Goal: Task Accomplishment & Management: Use online tool/utility

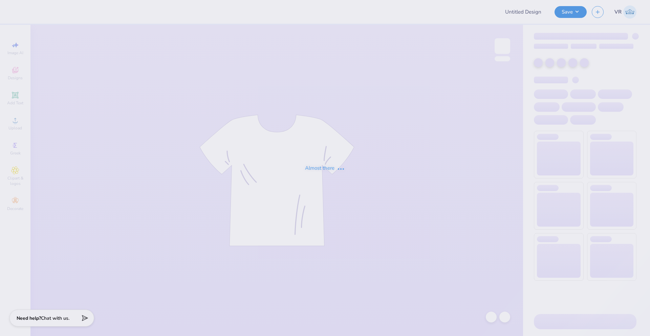
type input "Vista Condor Online Store"
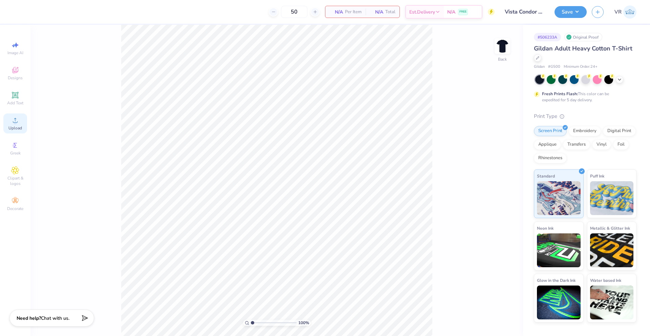
click at [20, 125] on div "Upload" at bounding box center [15, 123] width 24 height 20
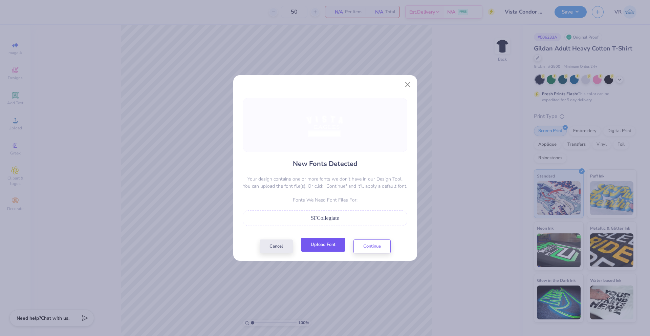
click at [328, 245] on button "Upload Font" at bounding box center [323, 245] width 44 height 14
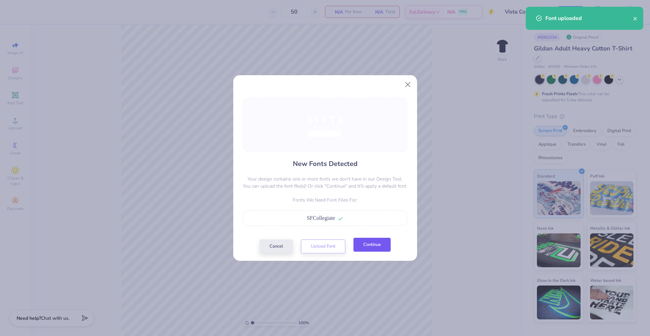
click at [373, 248] on button "Continue" at bounding box center [371, 245] width 37 height 14
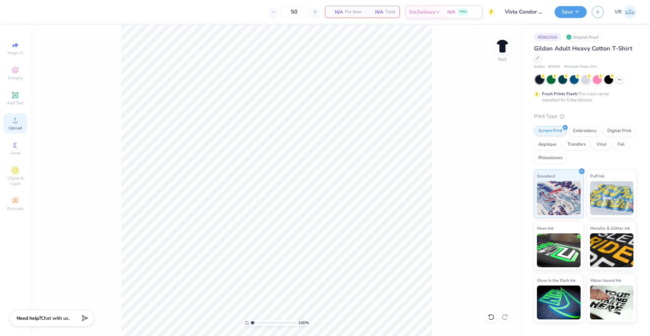
click at [21, 123] on div "Upload" at bounding box center [15, 123] width 24 height 20
click at [14, 123] on circle at bounding box center [15, 123] width 4 height 4
click at [326, 262] on li "Group" at bounding box center [336, 261] width 53 height 13
click at [493, 148] on input "15.00" at bounding box center [498, 148] width 24 height 9
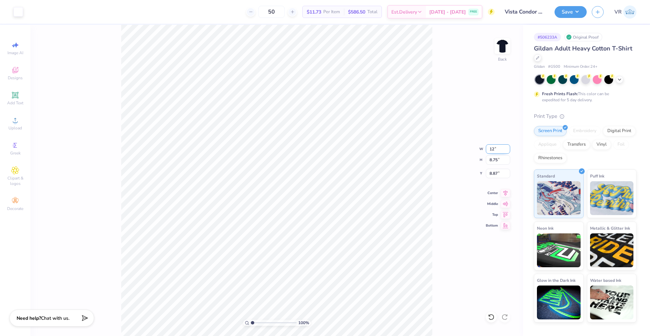
type input "12.00"
type input "7.00"
click at [493, 176] on input "9.75" at bounding box center [498, 173] width 24 height 9
type input "3.00"
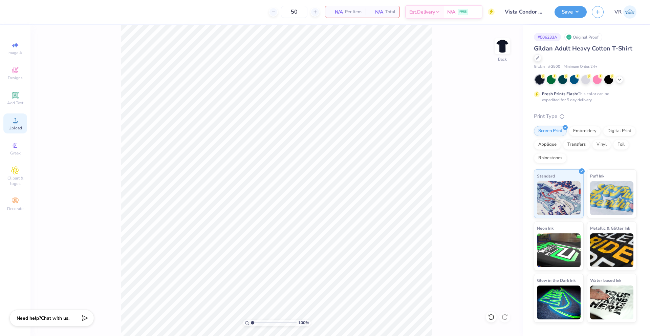
click at [22, 125] on div "Upload" at bounding box center [15, 123] width 24 height 20
click at [19, 121] on div "Upload" at bounding box center [15, 123] width 24 height 20
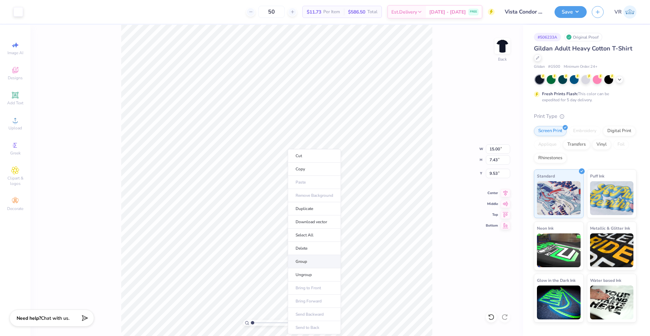
click at [296, 260] on li "Group" at bounding box center [314, 261] width 53 height 13
click at [491, 150] on input "15.00" at bounding box center [498, 148] width 24 height 9
click at [490, 151] on input "15.00" at bounding box center [498, 148] width 24 height 9
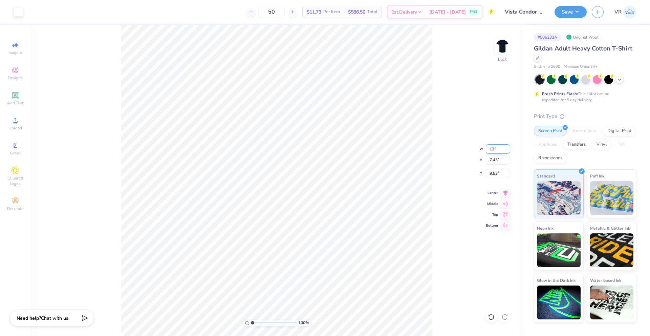
type input "12.00"
type input "5.95"
click at [492, 173] on input "10.28" at bounding box center [498, 173] width 24 height 9
type input "3.00"
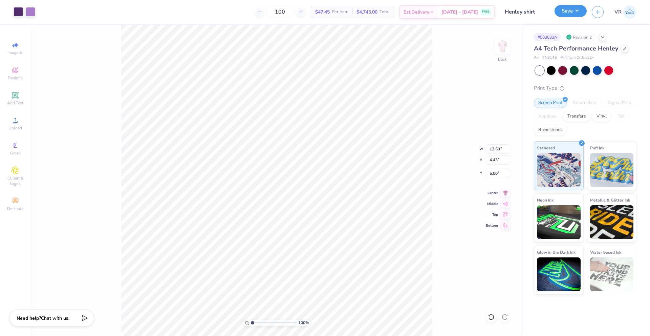
click at [581, 10] on button "Save" at bounding box center [570, 11] width 32 height 12
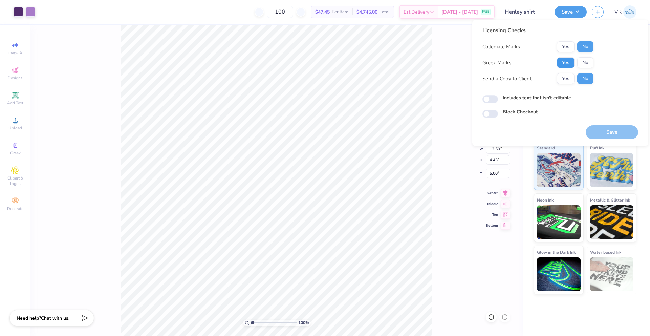
click at [567, 60] on button "Yes" at bounding box center [566, 62] width 18 height 11
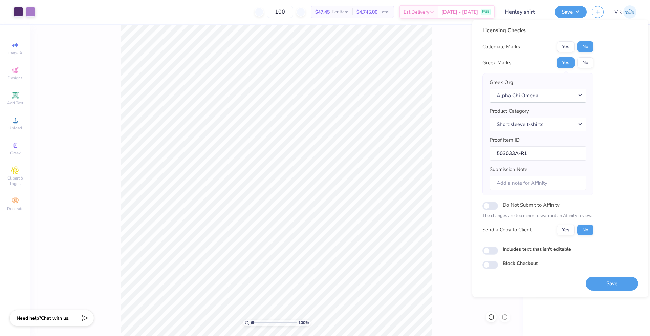
click at [608, 114] on div "Licensing Checks Collegiate Marks Yes No Greek Marks Yes No Greek Org Alpha Chi…" at bounding box center [560, 147] width 156 height 242
click at [613, 283] on button "Save" at bounding box center [612, 284] width 52 height 14
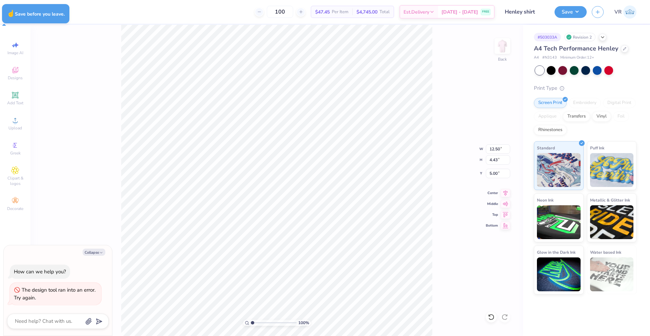
type textarea "x"
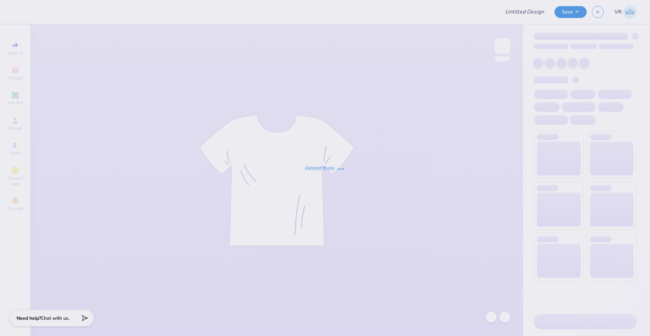
type input "Henley shirt"
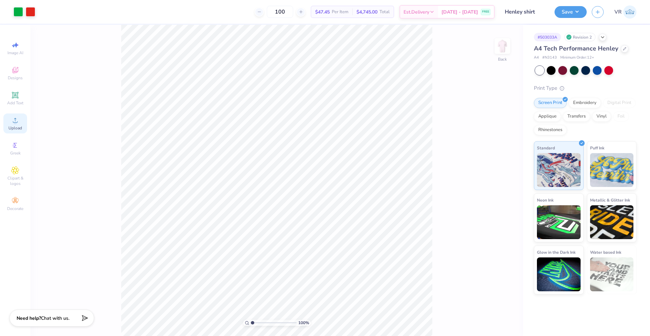
click at [14, 121] on circle at bounding box center [15, 123] width 4 height 4
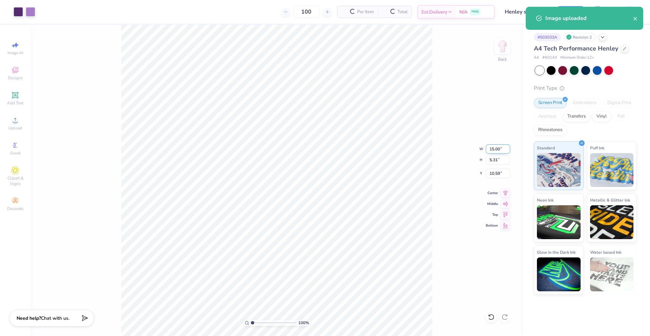
click at [492, 150] on input "15.00" at bounding box center [498, 148] width 24 height 9
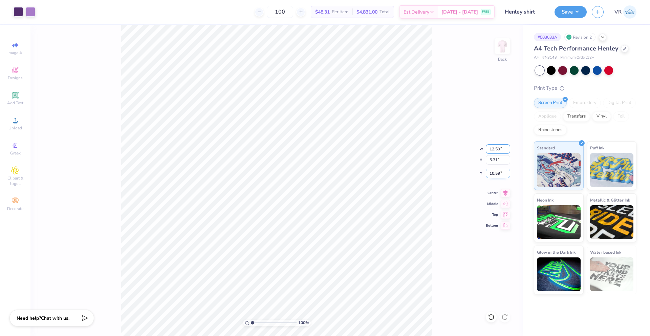
type input "12.50"
type input "4.43"
click at [494, 175] on input "11.04" at bounding box center [498, 173] width 24 height 9
type input "5.00"
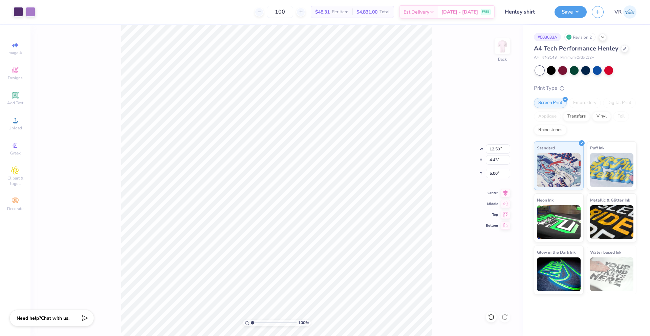
type input "12.00"
type input "7.72"
click at [573, 13] on button "Save" at bounding box center [570, 11] width 32 height 12
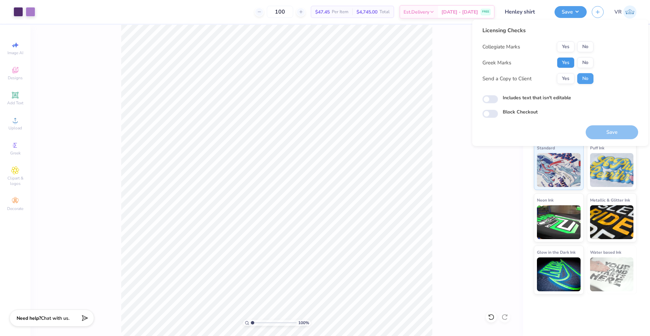
click at [565, 63] on button "Yes" at bounding box center [566, 62] width 18 height 11
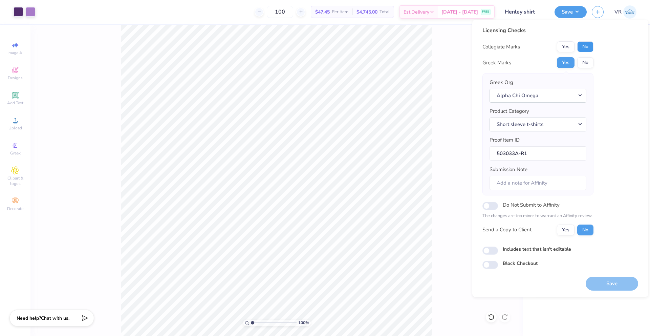
click at [583, 47] on button "No" at bounding box center [585, 46] width 16 height 11
click at [565, 63] on button "Yes" at bounding box center [566, 62] width 18 height 11
click at [620, 141] on div "Licensing Checks Collegiate Marks Yes No Greek Marks Yes No Greek Org Alpha Chi…" at bounding box center [560, 147] width 156 height 242
click at [613, 283] on button "Save" at bounding box center [612, 284] width 52 height 14
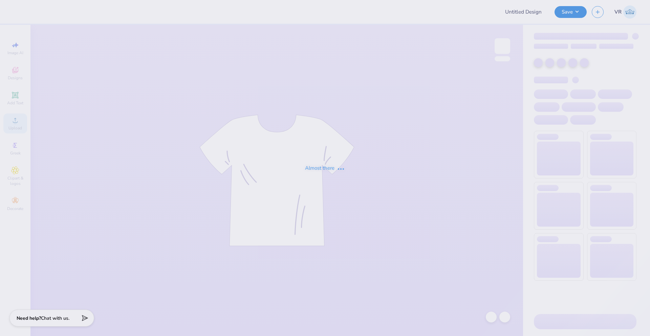
type input "GPA Sweatshirt 1"
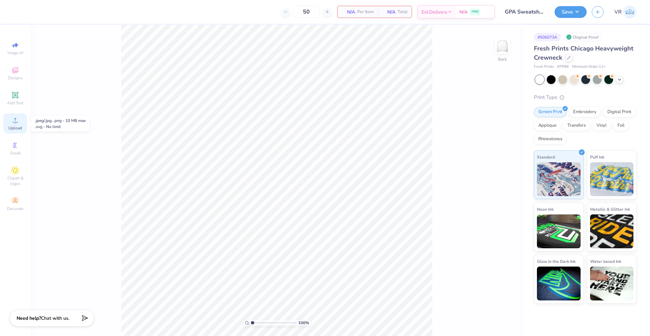
click at [17, 125] on span "Upload" at bounding box center [15, 127] width 14 height 5
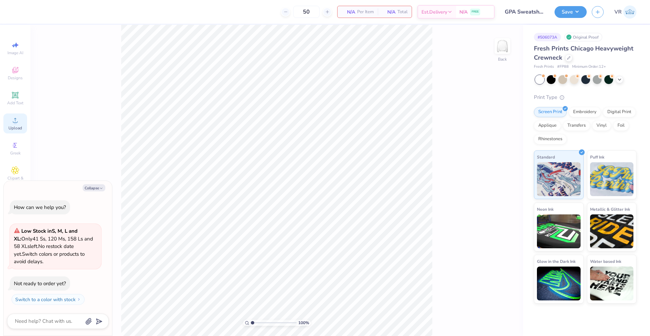
click at [18, 116] on icon at bounding box center [15, 120] width 8 height 8
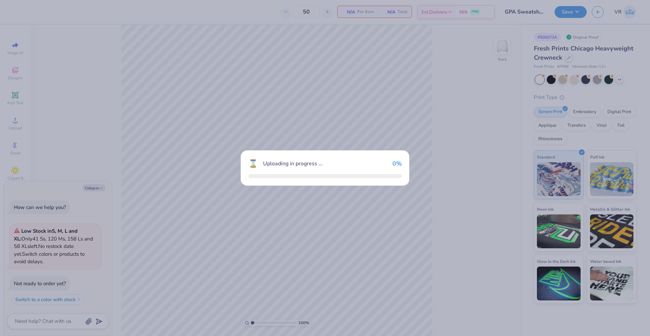
type textarea "x"
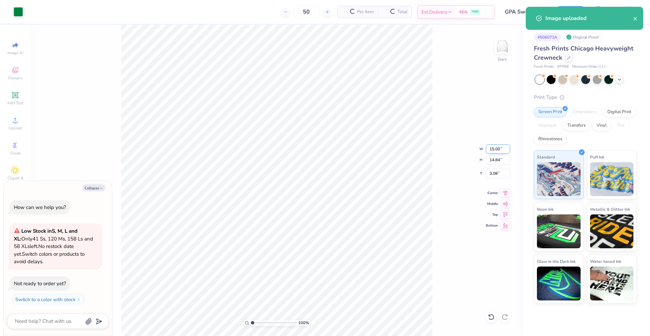
click at [492, 150] on input "15.00" at bounding box center [498, 148] width 24 height 9
type input "11"
click at [495, 174] on input "3.08" at bounding box center [498, 173] width 24 height 9
type textarea "x"
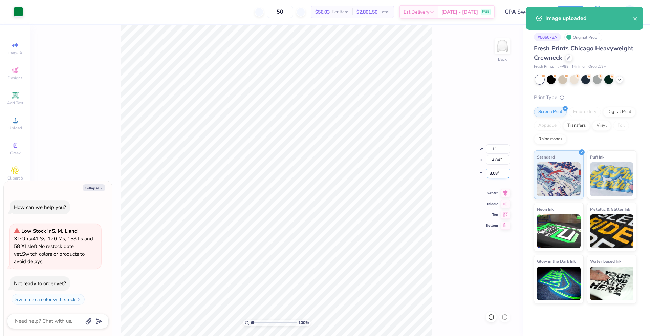
type input "11.00"
type input "10.89"
click at [495, 174] on input "5.06" at bounding box center [498, 173] width 24 height 9
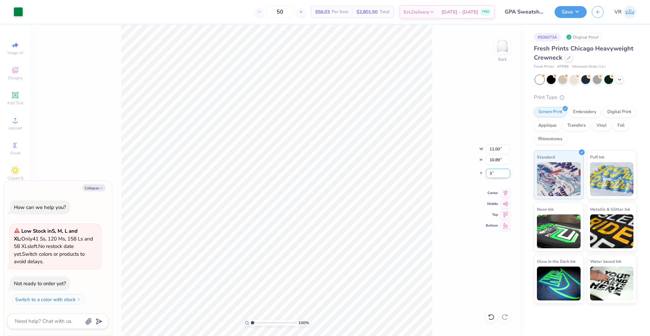
type input "3"
type textarea "x"
type input "3.00"
drag, startPoint x: 100, startPoint y: 188, endPoint x: 113, endPoint y: 192, distance: 13.3
click at [100, 188] on icon "button" at bounding box center [101, 188] width 4 height 4
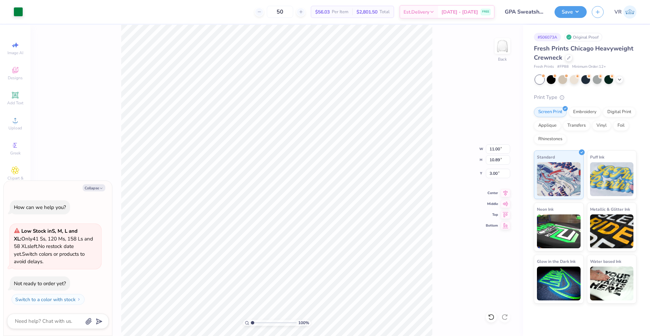
type textarea "x"
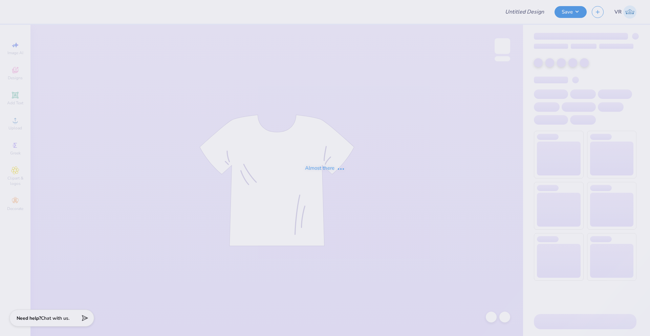
type input "[PERSON_NAME] : BBYO"
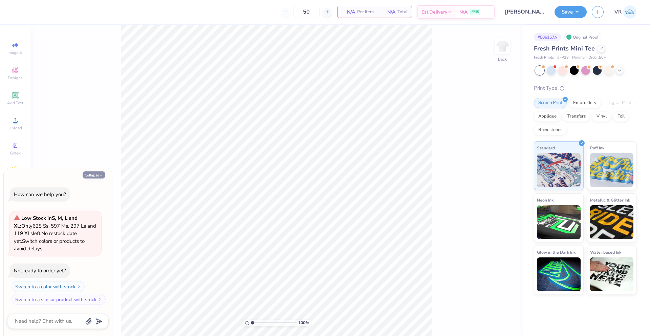
click at [93, 176] on button "Collapse" at bounding box center [94, 174] width 23 height 7
type textarea "x"
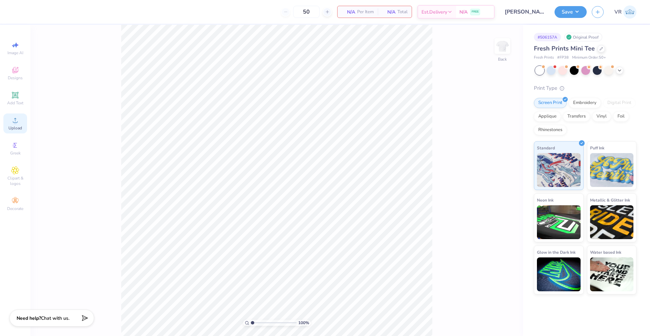
click at [16, 127] on span "Upload" at bounding box center [15, 127] width 14 height 5
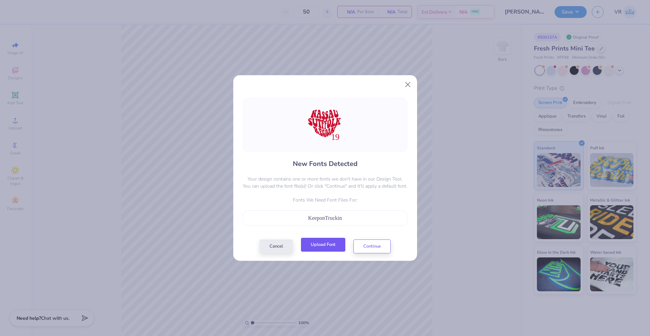
click at [321, 246] on button "Upload Font" at bounding box center [323, 245] width 44 height 14
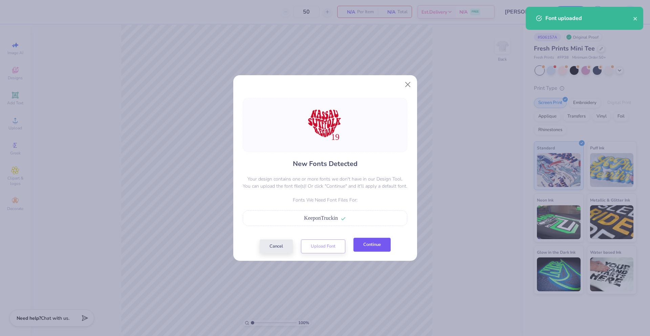
click at [373, 245] on button "Continue" at bounding box center [371, 245] width 37 height 14
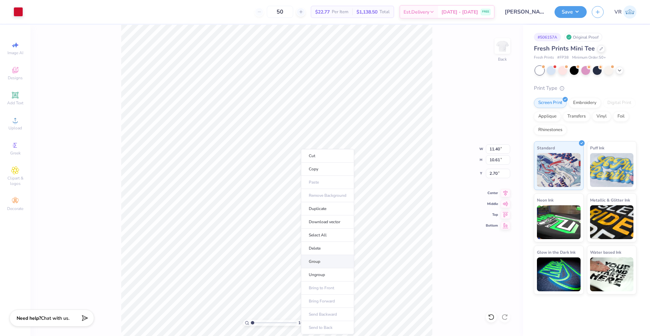
click at [318, 262] on li "Group" at bounding box center [327, 261] width 53 height 13
click at [492, 150] on input "11.40" at bounding box center [498, 148] width 24 height 9
click at [492, 160] on input "10.61" at bounding box center [498, 159] width 24 height 9
type input "11.44"
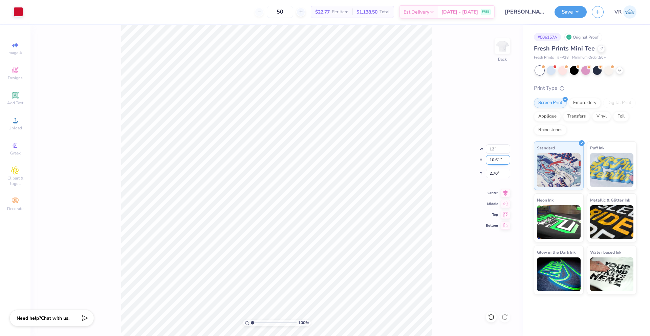
type input "10.65"
type input "2.68"
click at [492, 160] on input "10.65" at bounding box center [498, 159] width 24 height 9
type input "12"
click at [497, 174] on input "2.68" at bounding box center [498, 173] width 24 height 9
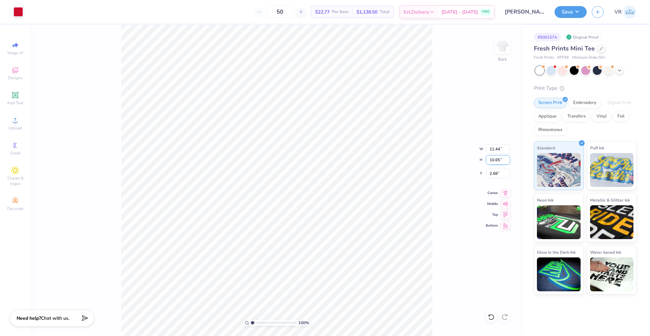
click at [493, 158] on input "10.65" at bounding box center [498, 159] width 24 height 9
type input "12"
click at [493, 151] on input "11.44" at bounding box center [498, 148] width 24 height 9
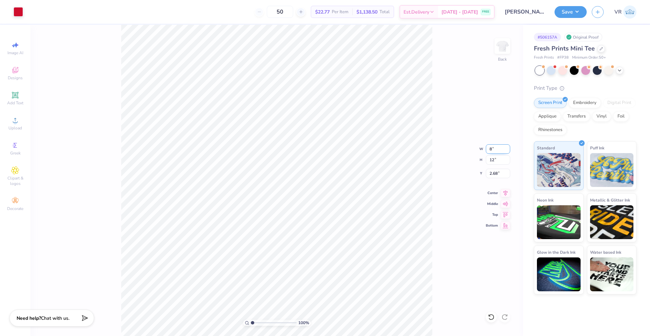
type input "8.00"
type input "7.44"
click at [492, 174] on input "4.28" at bounding box center [498, 173] width 24 height 9
click at [493, 171] on input "0.50" at bounding box center [498, 173] width 24 height 9
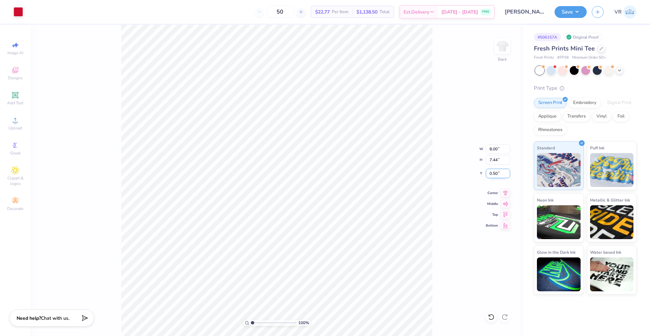
click at [493, 171] on input "0.50" at bounding box center [498, 173] width 24 height 9
click at [488, 172] on input "2.00" at bounding box center [498, 173] width 24 height 9
type input "3.00"
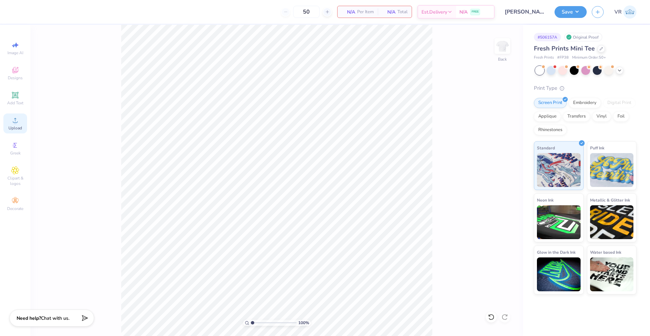
click at [14, 127] on span "Upload" at bounding box center [15, 127] width 14 height 5
click at [15, 114] on div "Upload" at bounding box center [15, 123] width 24 height 20
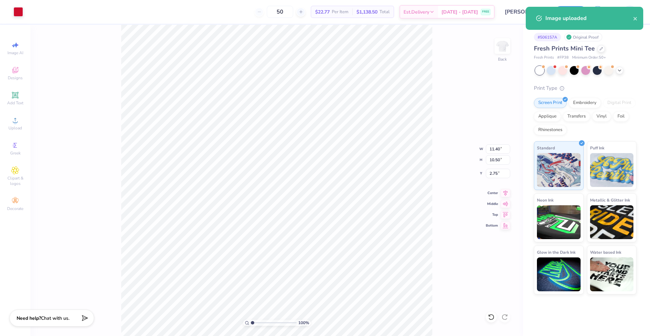
click at [461, 243] on div "100 % Back W 11.40 11.40 " H 10.50 10.50 " Y 2.75 2.75 " Center Middle Top Bott…" at bounding box center [276, 180] width 493 height 311
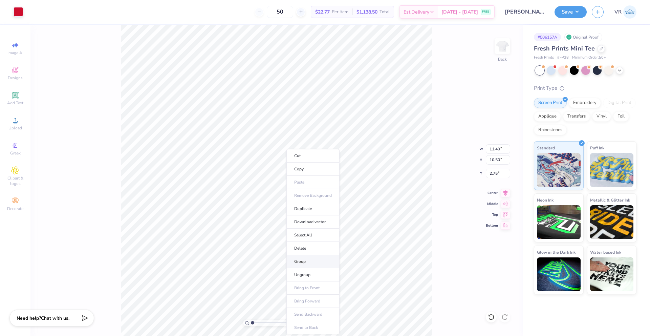
click at [306, 258] on li "Group" at bounding box center [312, 261] width 53 height 13
click at [493, 148] on input "11.40" at bounding box center [498, 148] width 24 height 9
click at [450, 200] on div "100 % Back W 9 9 " H 10.50 10.50 " Y 2.75 2.75 " Center Middle Top Bottom" at bounding box center [276, 180] width 493 height 311
click at [490, 152] on input "9" at bounding box center [498, 148] width 24 height 9
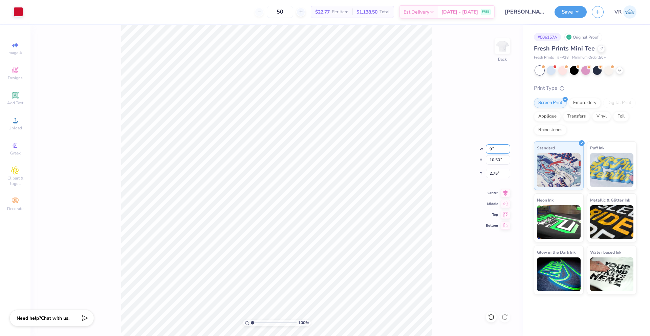
click at [490, 152] on input "9" at bounding box center [498, 148] width 24 height 9
click at [508, 151] on input "8.99" at bounding box center [498, 148] width 24 height 9
click at [508, 151] on input "8.98" at bounding box center [498, 148] width 24 height 9
type input "8.97"
click at [508, 151] on input "8.97" at bounding box center [498, 148] width 24 height 9
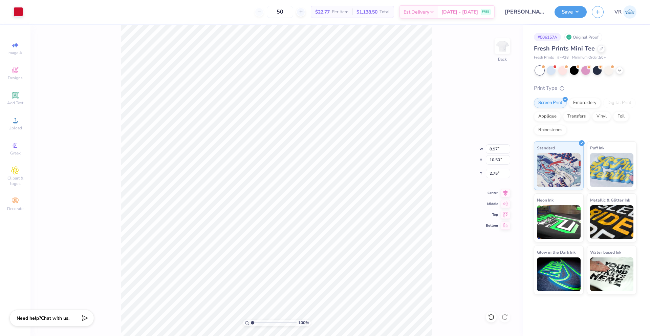
type input "8.27"
type input "3.87"
click at [492, 149] on input "8.97" at bounding box center [498, 148] width 24 height 9
type input "9.00"
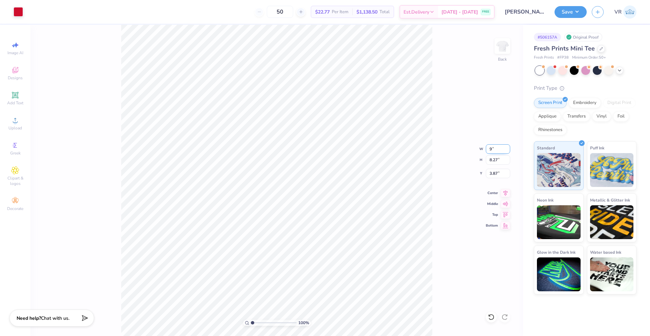
type input "8.29"
click at [493, 175] on input "3.85" at bounding box center [498, 173] width 24 height 9
type input "3.00"
click at [566, 11] on button "Save" at bounding box center [570, 11] width 32 height 12
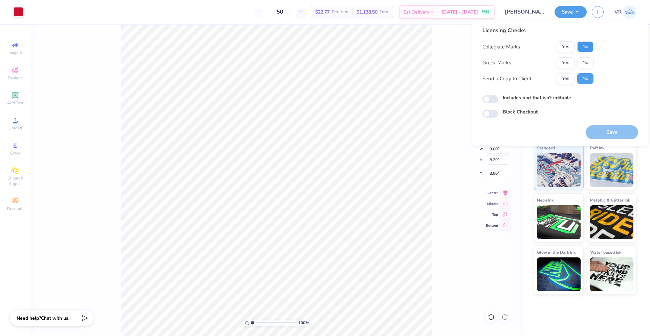
click at [585, 49] on button "No" at bounding box center [585, 46] width 16 height 11
click at [586, 63] on button "No" at bounding box center [585, 62] width 16 height 11
click at [628, 132] on button "Save" at bounding box center [612, 132] width 52 height 14
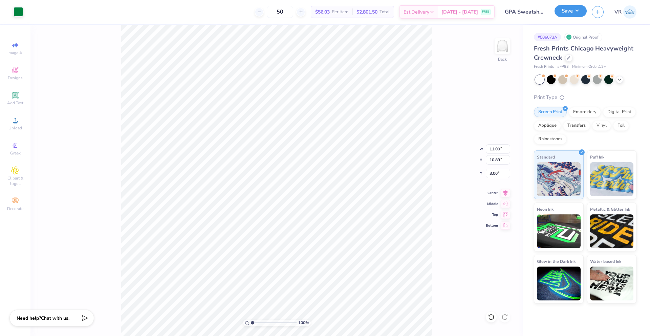
click at [564, 10] on button "Save" at bounding box center [570, 11] width 32 height 12
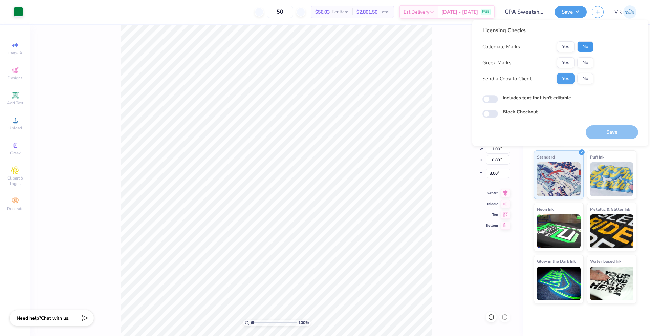
click at [589, 48] on button "No" at bounding box center [585, 46] width 16 height 11
click at [564, 65] on button "Yes" at bounding box center [566, 62] width 18 height 11
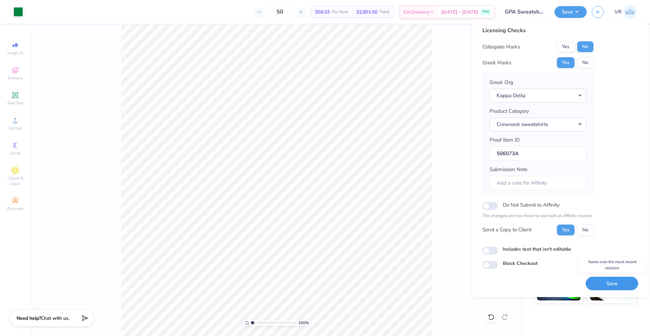
click at [610, 284] on button "Save" at bounding box center [612, 284] width 52 height 14
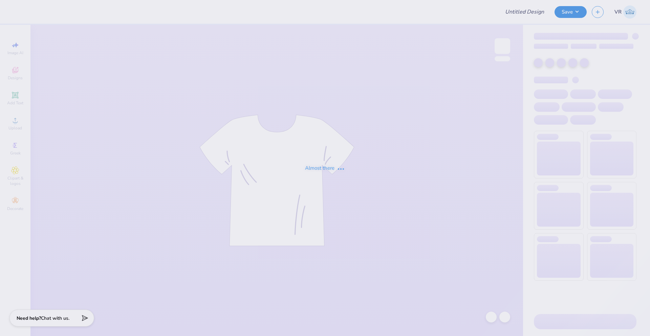
type input "Vista Condor Online Store"
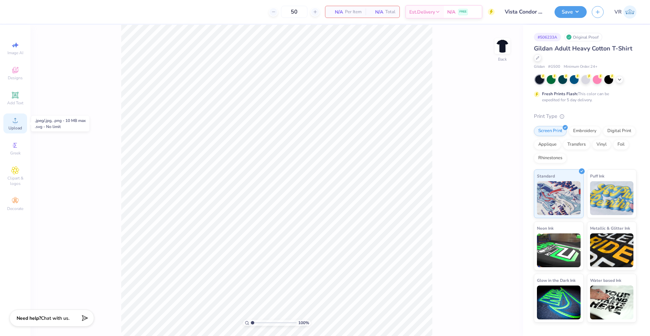
click at [17, 127] on span "Upload" at bounding box center [15, 127] width 14 height 5
click at [18, 124] on icon at bounding box center [15, 120] width 8 height 8
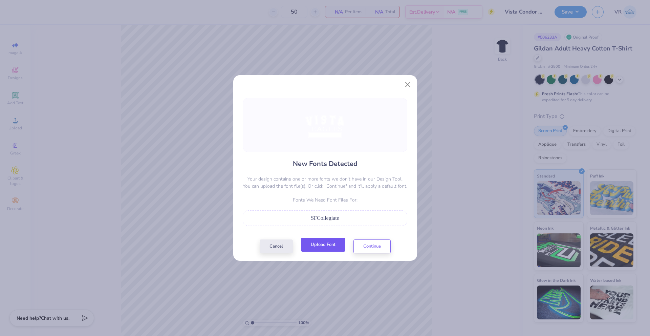
click at [325, 245] on button "Upload Font" at bounding box center [323, 245] width 44 height 14
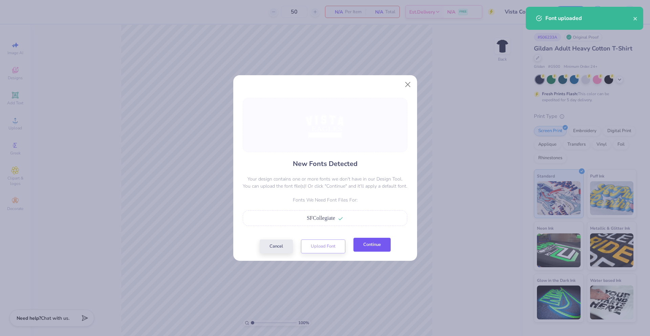
click at [372, 249] on button "Continue" at bounding box center [371, 245] width 37 height 14
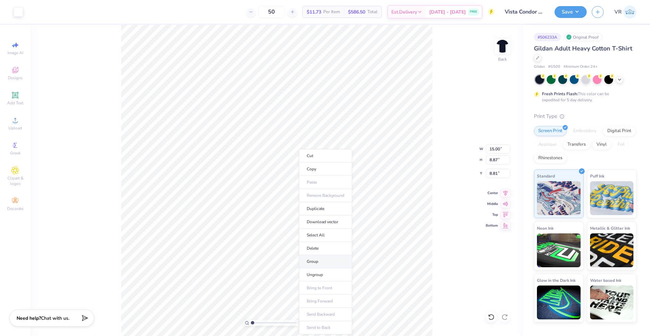
click at [316, 262] on li "Group" at bounding box center [325, 261] width 53 height 13
click at [493, 151] on input "15.00" at bounding box center [498, 148] width 24 height 9
click at [490, 147] on input "12" at bounding box center [498, 148] width 24 height 9
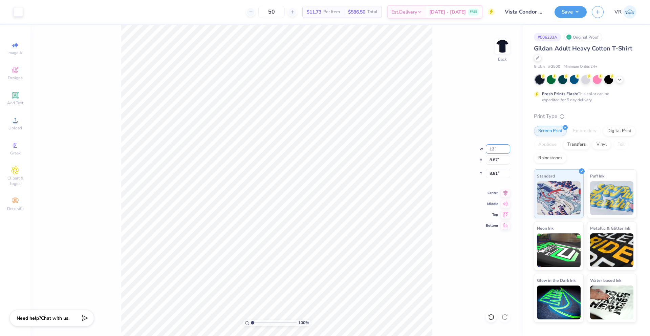
type input "12"
click at [494, 318] on icon at bounding box center [491, 316] width 7 height 7
click at [494, 318] on div "100 % Back" at bounding box center [276, 180] width 493 height 311
click at [491, 316] on div "100 % Back" at bounding box center [276, 180] width 493 height 311
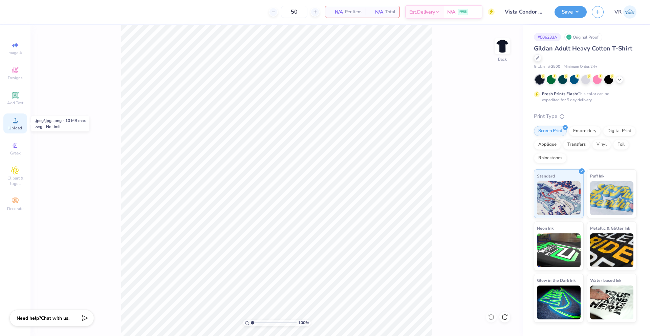
click at [21, 120] on div "Upload" at bounding box center [15, 123] width 24 height 20
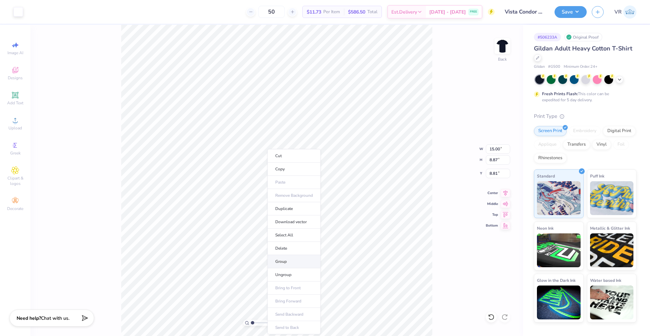
click at [291, 261] on li "Group" at bounding box center [293, 261] width 53 height 13
click at [491, 149] on input "15.00" at bounding box center [498, 148] width 24 height 9
type input "12.00"
type input "7.10"
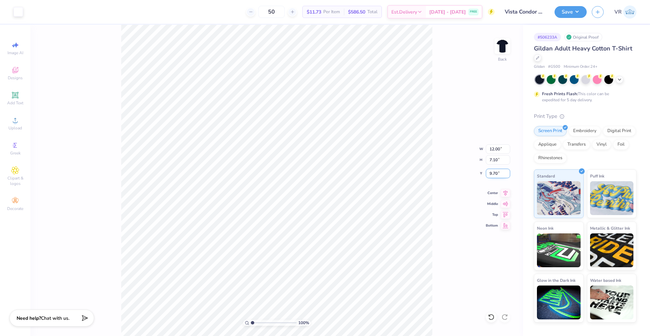
click at [493, 176] on input "9.70" at bounding box center [498, 173] width 24 height 9
type input "3.00"
click at [579, 11] on button "Save" at bounding box center [570, 11] width 32 height 12
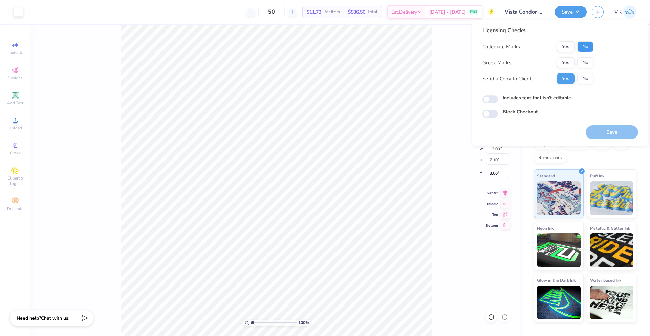
click at [586, 48] on button "No" at bounding box center [585, 46] width 16 height 11
click at [586, 62] on button "No" at bounding box center [585, 62] width 16 height 11
click at [624, 134] on button "Save" at bounding box center [612, 132] width 52 height 14
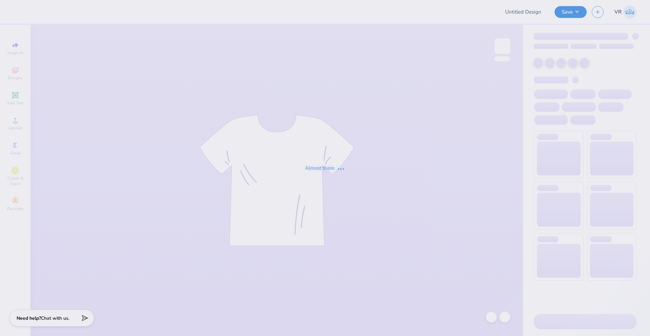
type input "Jamie Lehmer : Southwestern University"
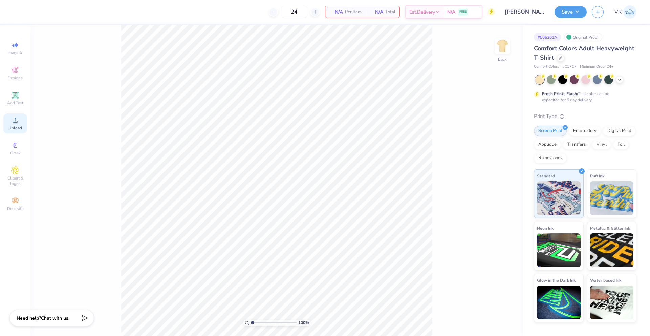
click at [13, 125] on span "Upload" at bounding box center [15, 127] width 14 height 5
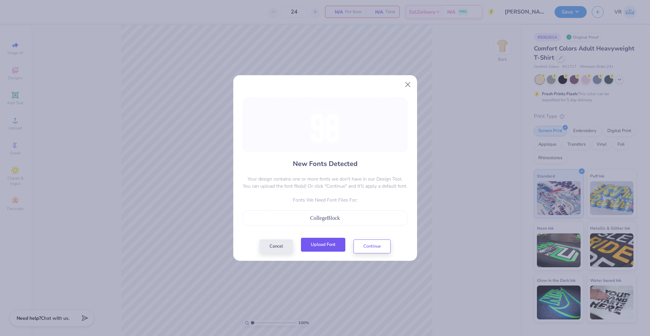
click at [319, 241] on button "Upload Font" at bounding box center [323, 245] width 44 height 14
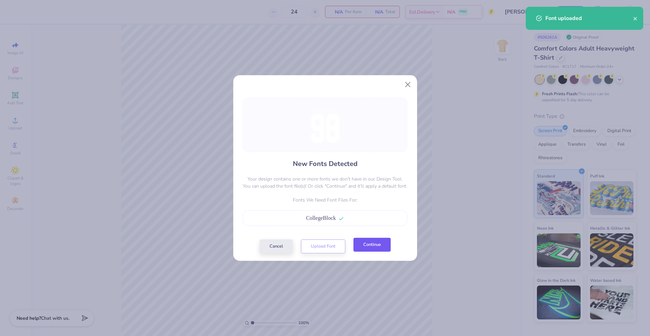
click at [371, 245] on button "Continue" at bounding box center [371, 245] width 37 height 14
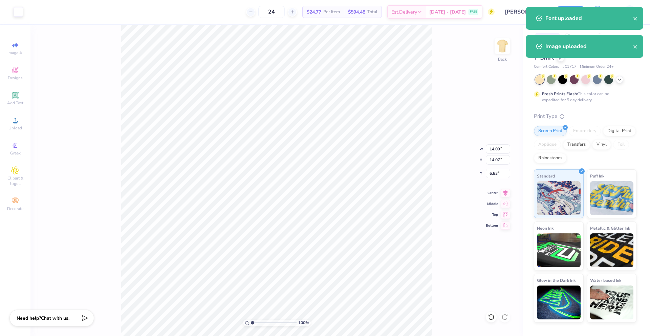
type input "14.17"
type input "16.80"
type input "4.10"
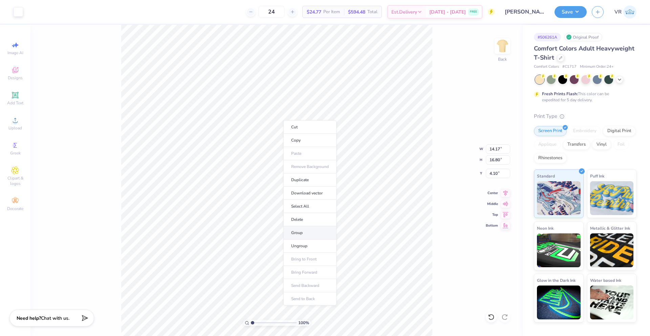
click at [311, 233] on li "Group" at bounding box center [309, 232] width 53 height 13
click at [491, 148] on input "14.17" at bounding box center [498, 148] width 24 height 9
click at [497, 161] on input "16.80" at bounding box center [498, 159] width 24 height 9
type input "15"
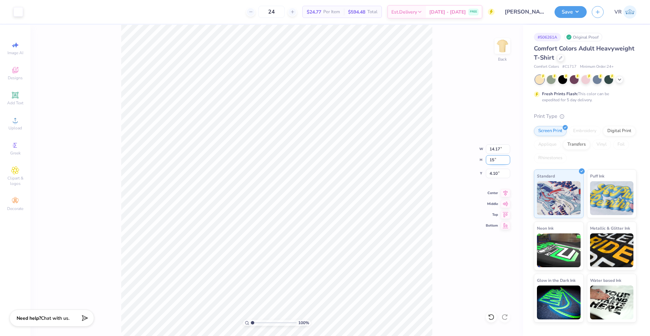
type input "12.66"
type input "15.00"
type input "5.00"
click at [490, 159] on input "15.00" at bounding box center [498, 159] width 24 height 9
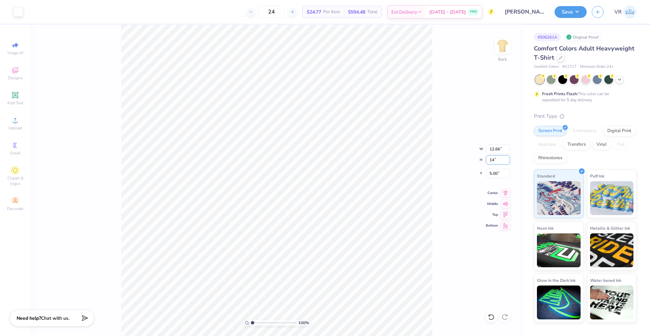
type input "14"
type input "11.82"
type input "14.00"
type input "5.50"
click at [496, 150] on input "11.82" at bounding box center [498, 148] width 24 height 9
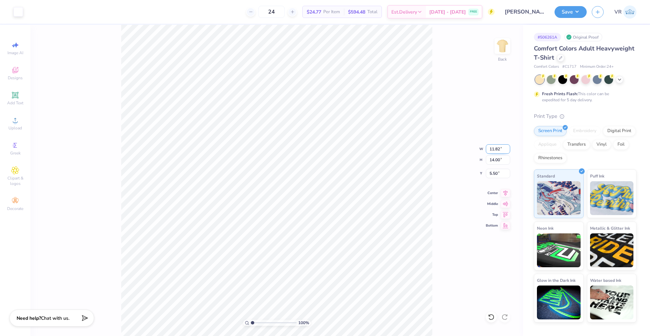
click at [496, 150] on input "11.82" at bounding box center [498, 148] width 24 height 9
type input "11.00"
type input "13.03"
click at [492, 171] on input "5.98" at bounding box center [498, 173] width 24 height 9
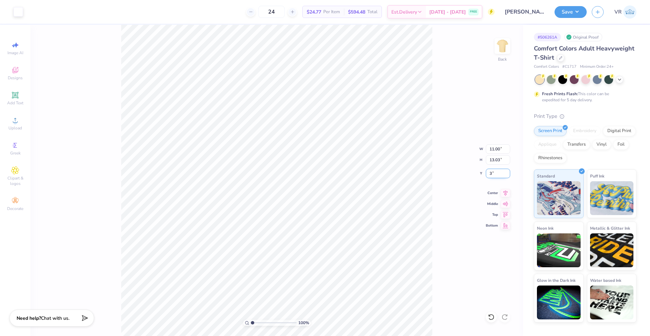
type input "3.00"
